Goal: Register for event/course

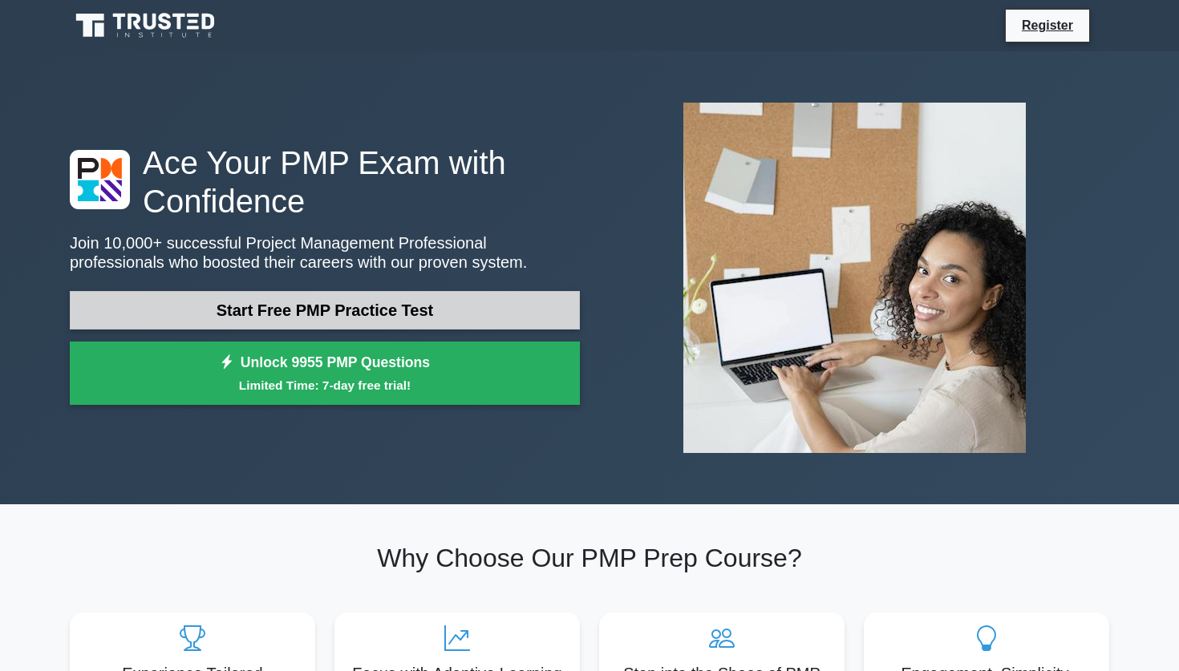
click at [331, 319] on link "Start Free PMP Practice Test" at bounding box center [325, 310] width 510 height 39
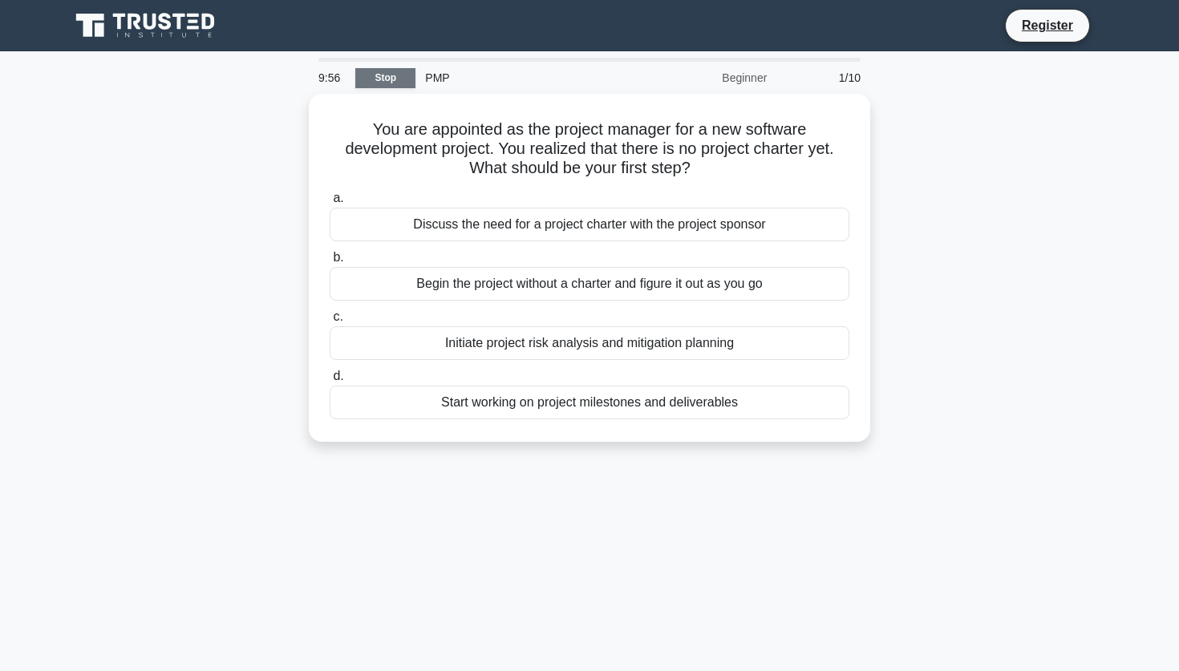
click at [377, 79] on link "Stop" at bounding box center [385, 78] width 60 height 20
